Goal: Information Seeking & Learning: Check status

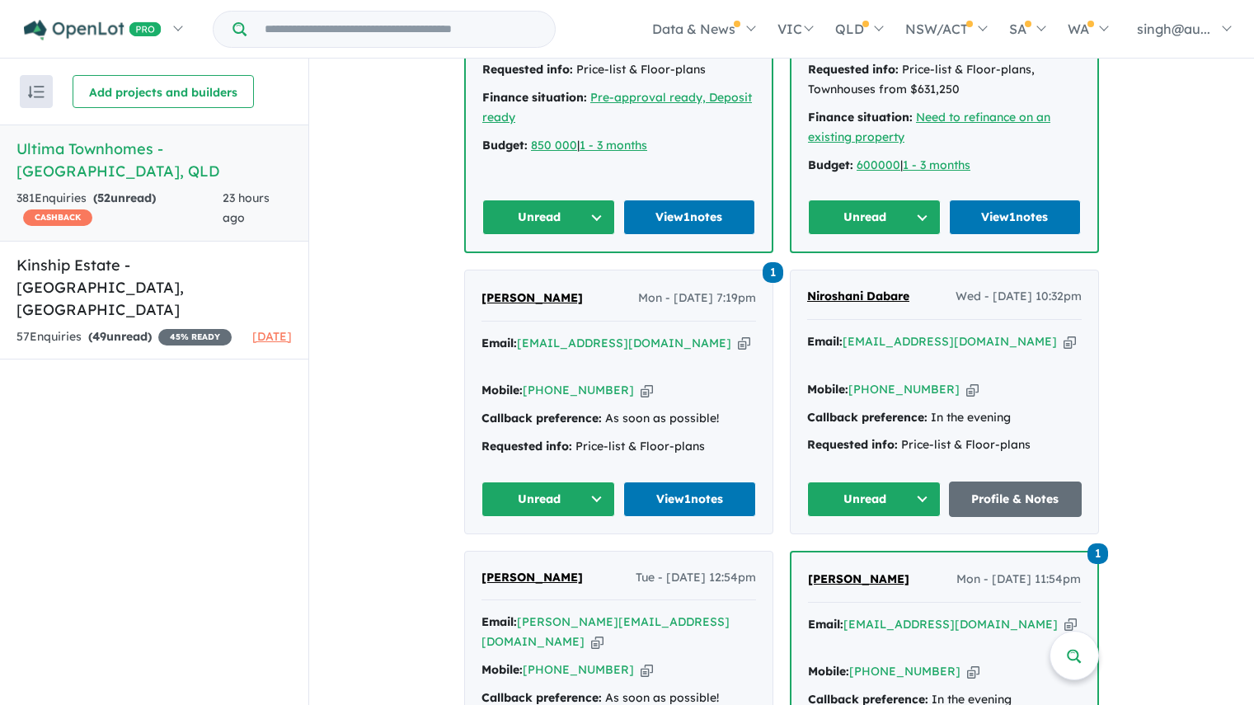
scroll to position [885, 0]
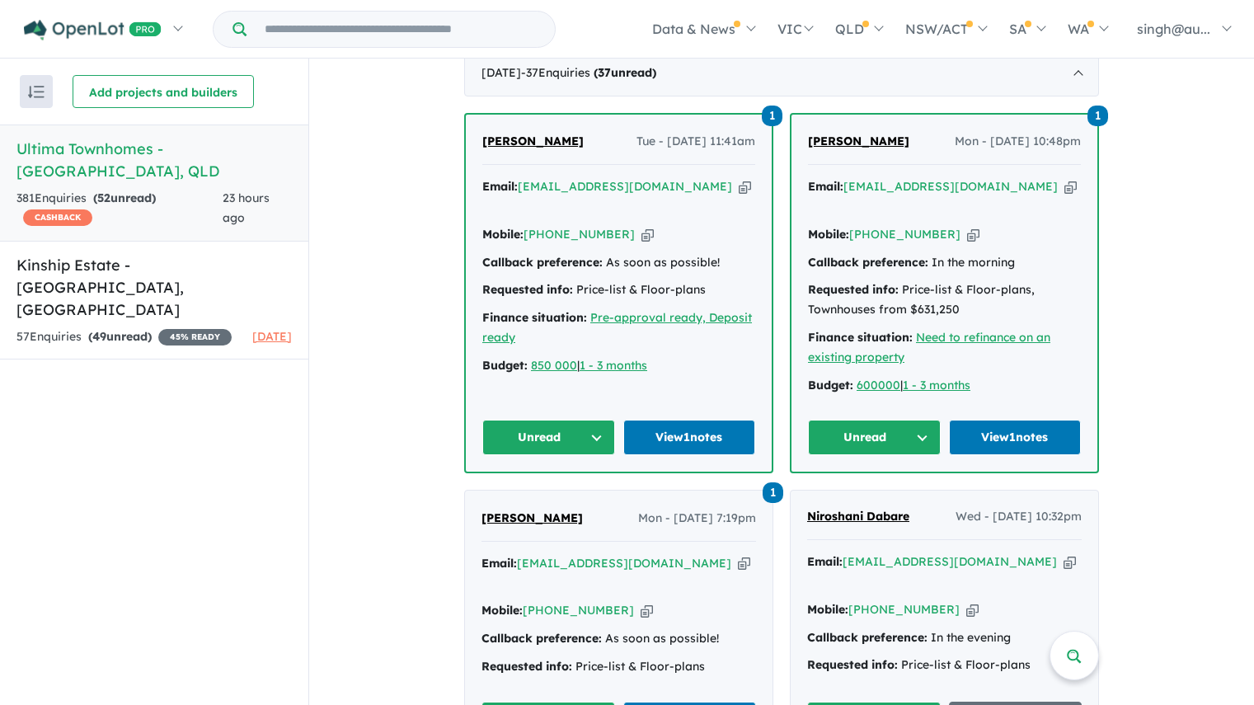
scroll to position [720, 0]
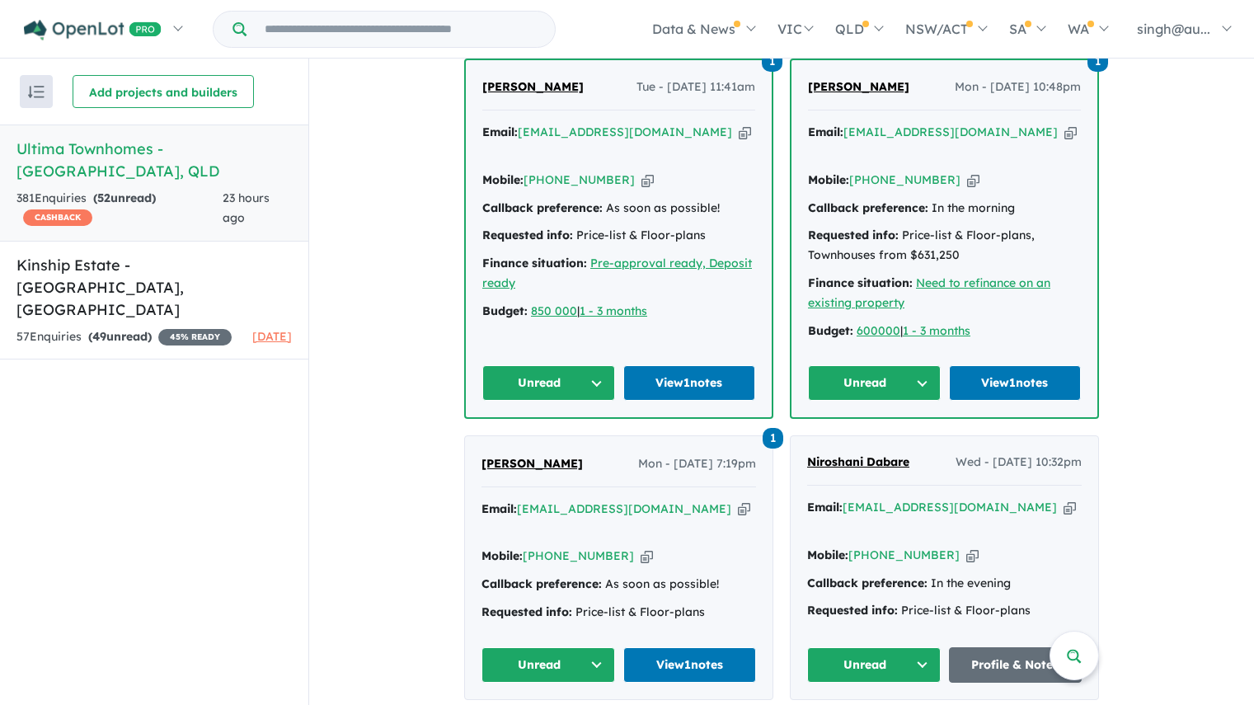
drag, startPoint x: 1159, startPoint y: 415, endPoint x: 674, endPoint y: 327, distance: 493.5
click at [674, 327] on div "1 [PERSON_NAME] - [DATE] 11:41am Email: [EMAIL_ADDRESS][DOMAIN_NAME] Copied! Mo…" at bounding box center [619, 238] width 306 height 357
drag, startPoint x: 697, startPoint y: 280, endPoint x: 500, endPoint y: 377, distance: 219.4
click at [687, 289] on div "Finance situation: Pre-approval ready, Deposit ready" at bounding box center [618, 274] width 273 height 40
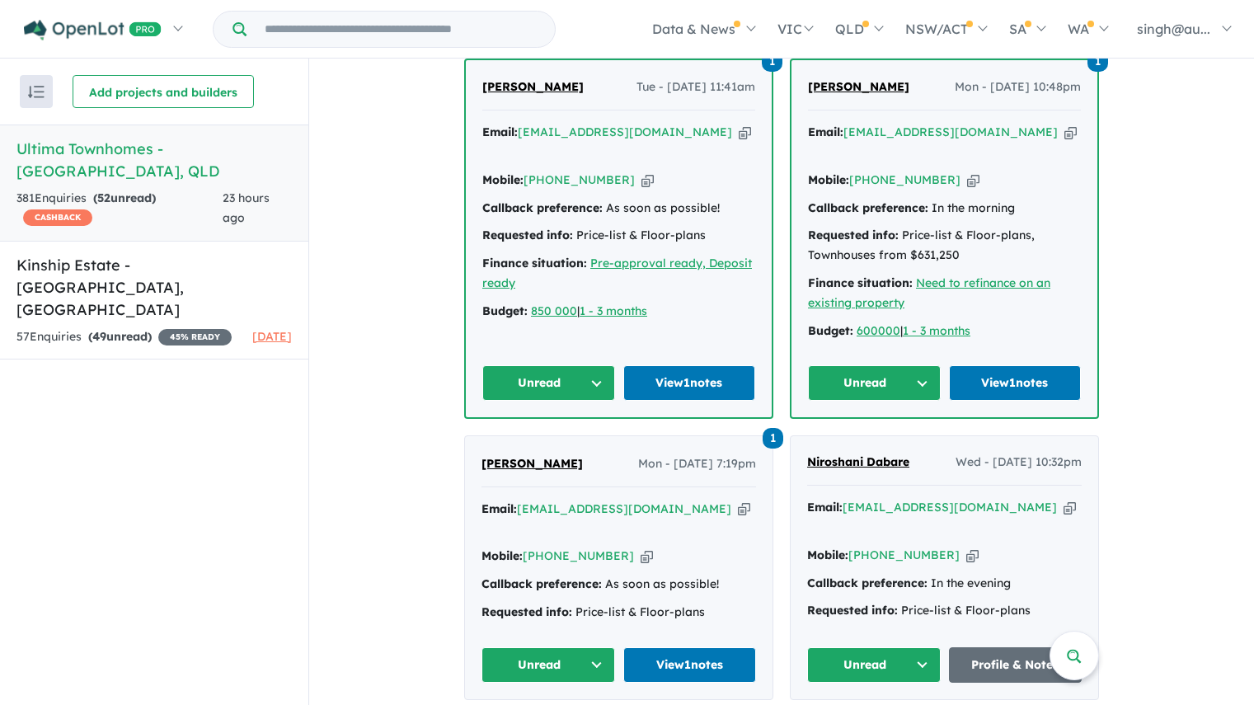
drag, startPoint x: 500, startPoint y: 377, endPoint x: 396, endPoint y: 394, distance: 105.3
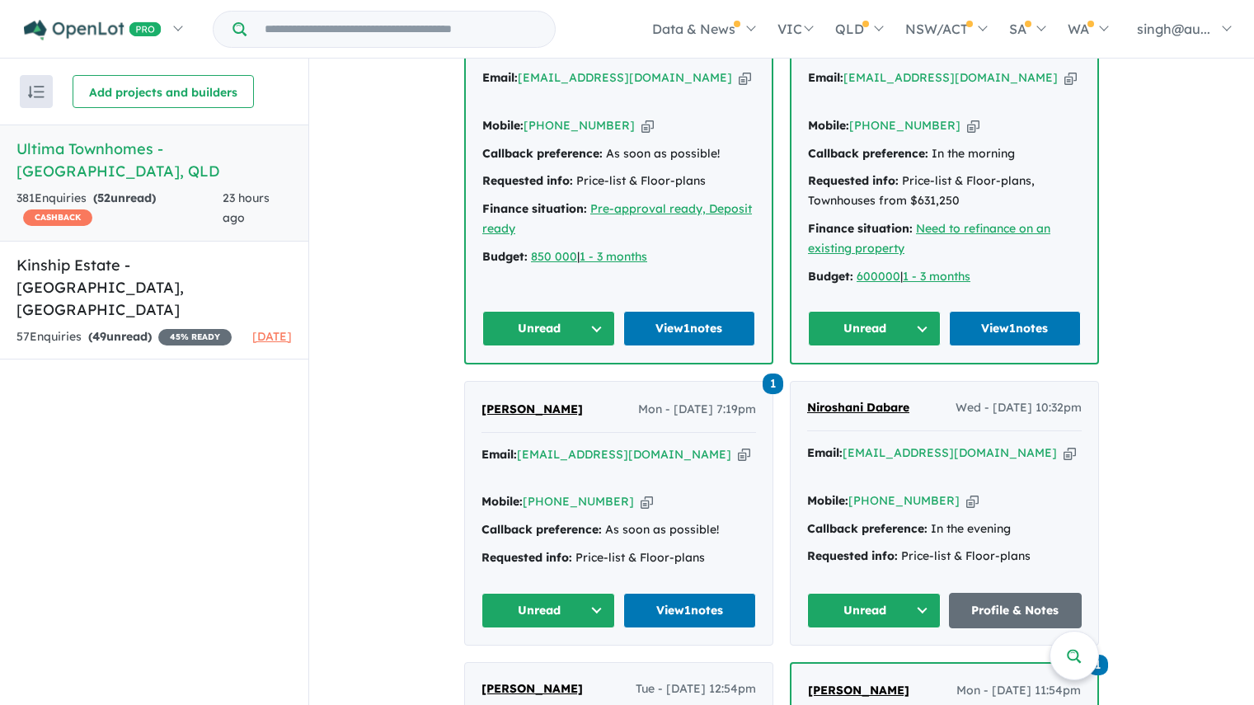
scroll to position [802, 0]
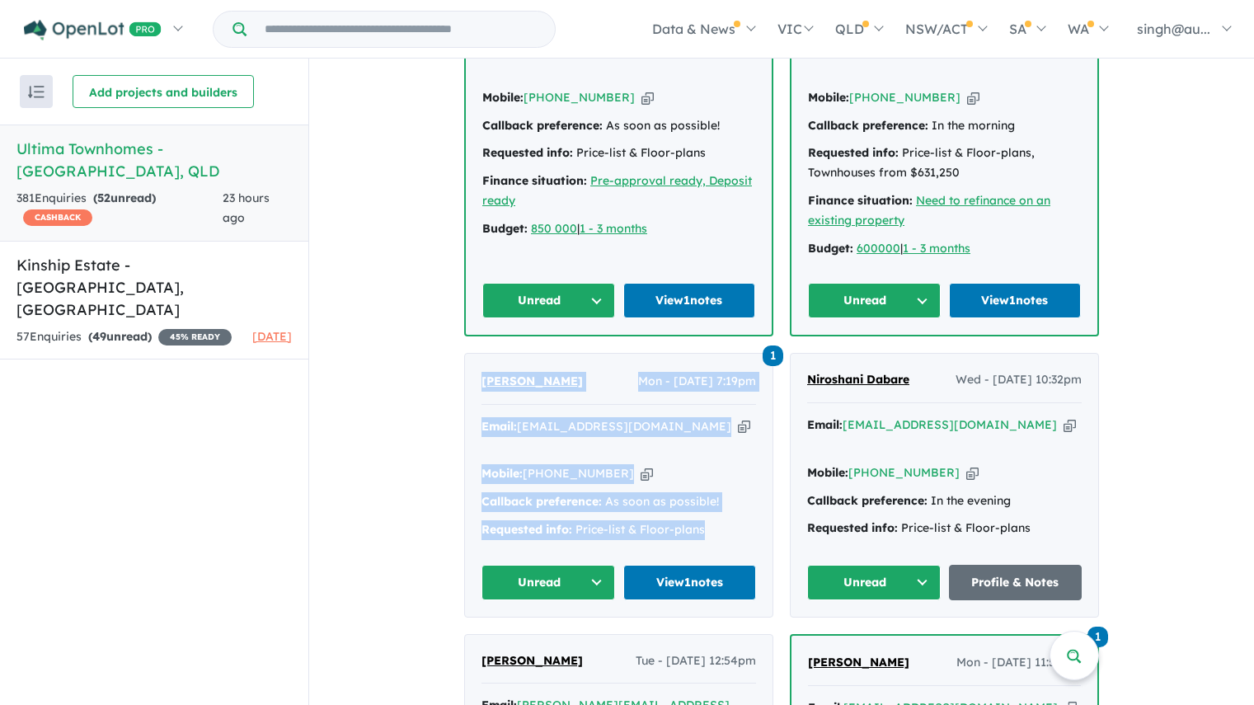
drag, startPoint x: 697, startPoint y: 507, endPoint x: 467, endPoint y: 378, distance: 264.0
click at [467, 378] on div "1 [PERSON_NAME] K Mon - [DATE] 7:19pm Email: [EMAIL_ADDRESS][DOMAIN_NAME] Copie…" at bounding box center [619, 485] width 308 height 262
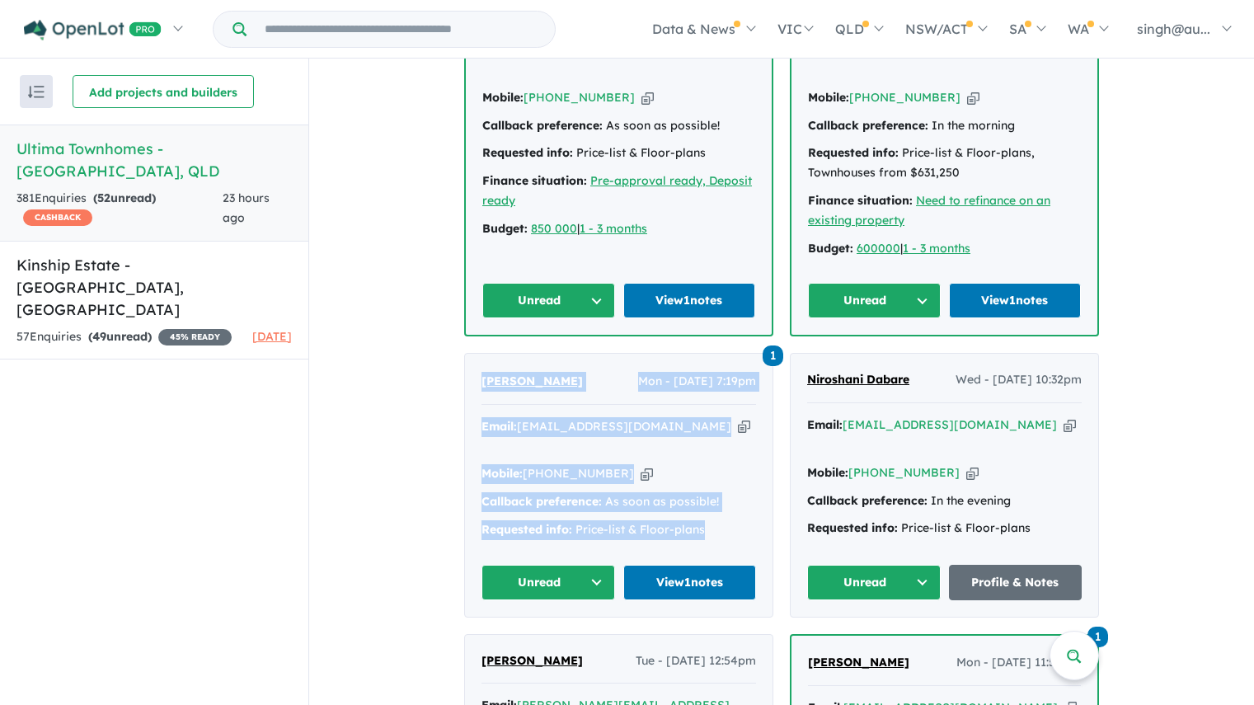
drag, startPoint x: 697, startPoint y: 503, endPoint x: 469, endPoint y: 383, distance: 257.1
click at [469, 383] on div "1 [PERSON_NAME] K Mon - [DATE] 7:19pm Email: [EMAIL_ADDRESS][DOMAIN_NAME] Copie…" at bounding box center [619, 485] width 308 height 262
drag, startPoint x: 696, startPoint y: 504, endPoint x: 440, endPoint y: 365, distance: 291.5
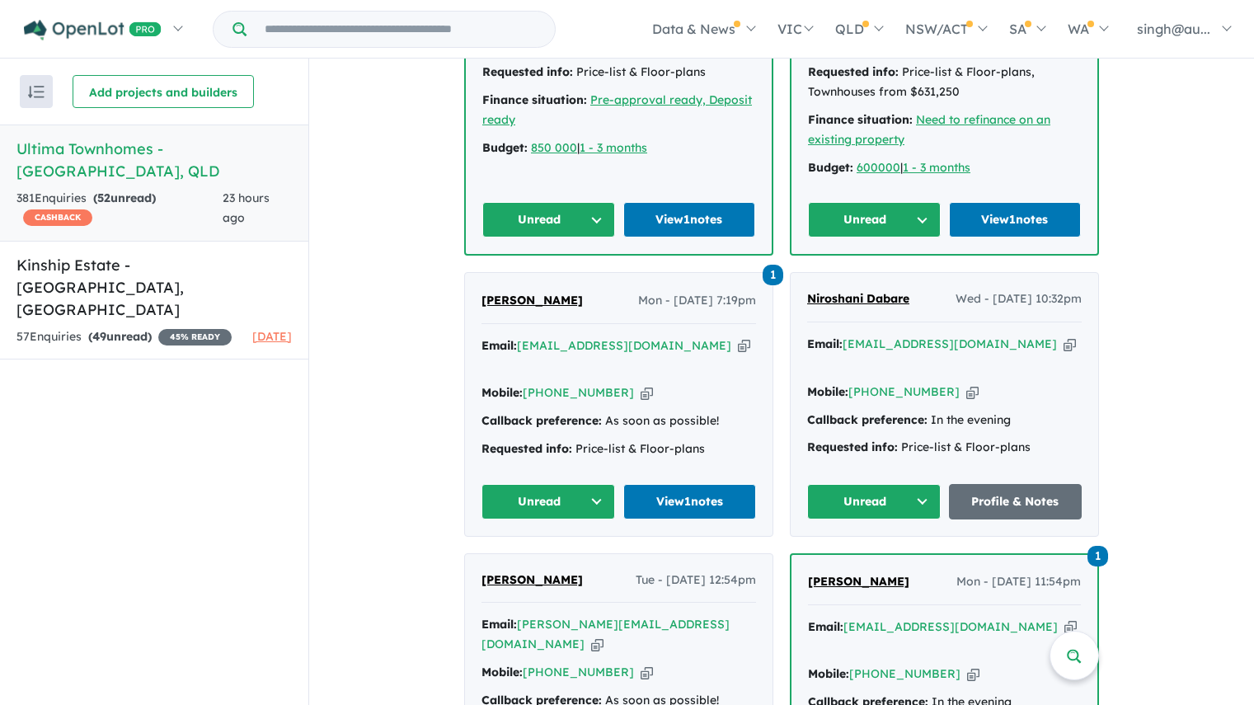
scroll to position [885, 0]
